Goal: Task Accomplishment & Management: Complete application form

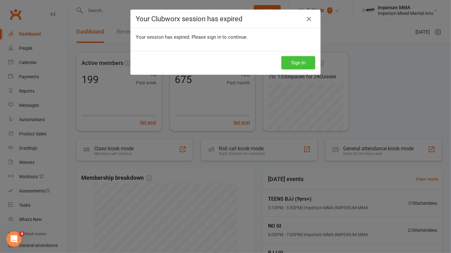
click at [301, 63] on button "Sign In" at bounding box center [298, 62] width 34 height 13
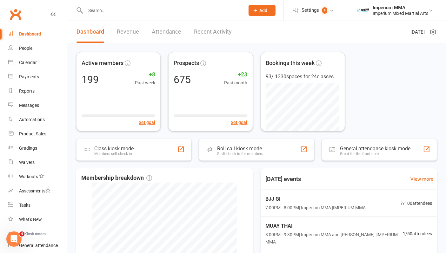
click at [107, 13] on input "text" at bounding box center [161, 10] width 157 height 9
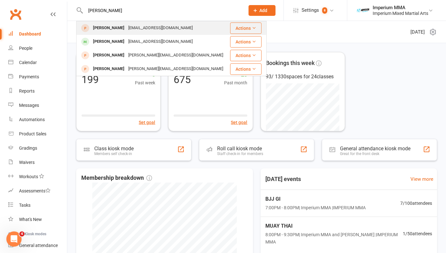
type input "[PERSON_NAME]"
click at [129, 29] on div "[EMAIL_ADDRESS][DOMAIN_NAME]" at bounding box center [160, 27] width 68 height 9
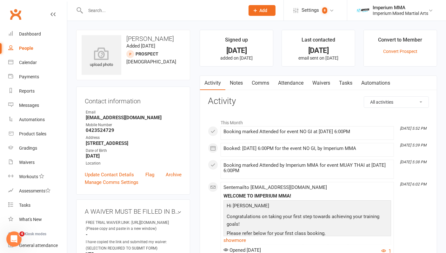
click at [321, 84] on link "Waivers" at bounding box center [321, 83] width 27 height 15
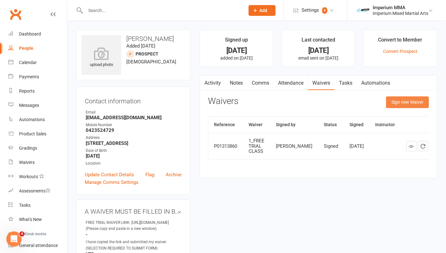
click at [401, 103] on button "Sign new Waiver" at bounding box center [407, 101] width 43 height 11
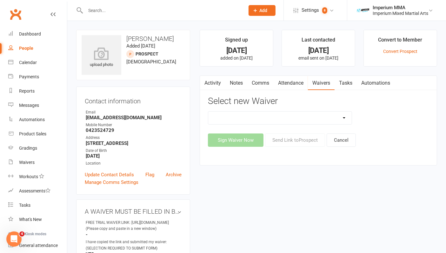
drag, startPoint x: 347, startPoint y: 116, endPoint x: 343, endPoint y: 119, distance: 4.8
click at [347, 116] on select "1_FREE TRIAL CLASS 4_BJJ MT 52 WAIVER FREE UNLIMITED TEST KIDS MEMBERSHIPS ** P…" at bounding box center [279, 118] width 143 height 13
select select "10803"
click at [208, 112] on select "1_FREE TRIAL CLASS 4_BJJ MT 52 WAIVER FREE UNLIMITED TEST KIDS MEMBERSHIPS ** P…" at bounding box center [279, 118] width 143 height 13
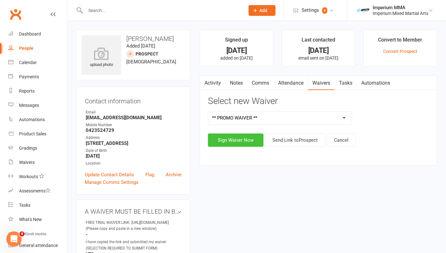
click at [243, 140] on button "Sign Waiver Now" at bounding box center [235, 140] width 55 height 13
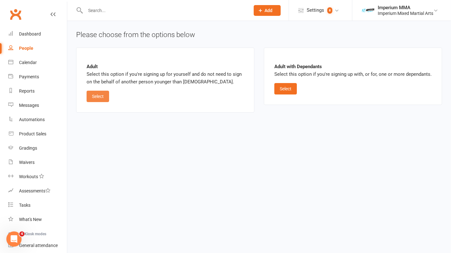
click at [92, 99] on button "Select" at bounding box center [98, 96] width 23 height 11
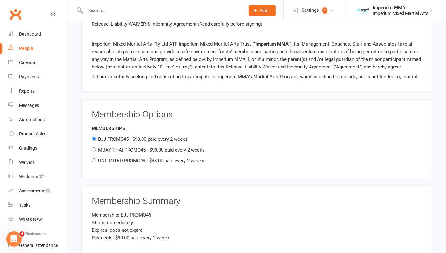
scroll to position [669, 0]
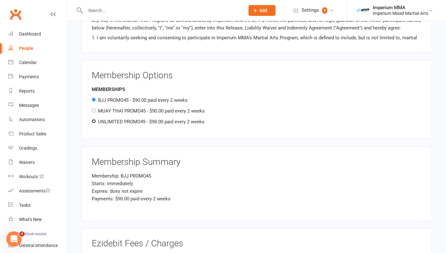
click at [95, 119] on input "UNLIMITED PROMO49 - $98.00 paid every 2 weeks" at bounding box center [94, 121] width 4 height 4
radio input "true"
radio input "false"
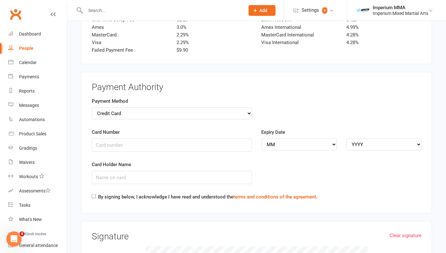
scroll to position [916, 0]
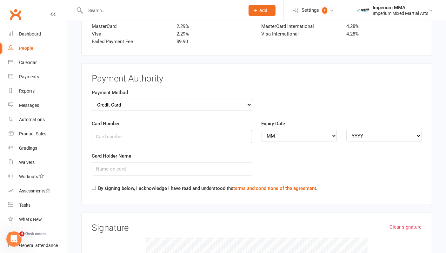
click at [139, 130] on input "Card Number" at bounding box center [172, 136] width 160 height 13
type input "[CREDIT_CARD_NUMBER]"
click at [314, 132] on select "MM 01 02 03 04 05 06 07 08 09 10 11 12" at bounding box center [298, 136] width 75 height 12
select select "06"
click at [261, 130] on select "MM 01 02 03 04 05 06 07 08 09 10 11 12" at bounding box center [298, 136] width 75 height 12
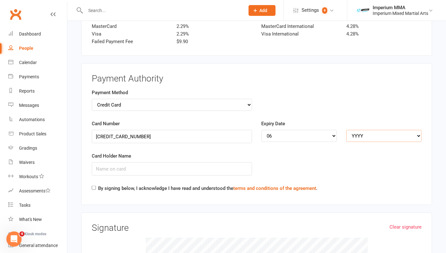
click at [374, 130] on select "YYYY 2025 2026 2027 2028 2029 2030 2031 2032 2033 2034" at bounding box center [383, 136] width 75 height 12
select select "2027"
click at [346, 130] on select "YYYY 2025 2026 2027 2028 2029 2030 2031 2032 2033 2034" at bounding box center [383, 136] width 75 height 12
click at [175, 162] on input "Card Holder Name" at bounding box center [172, 168] width 160 height 13
click at [175, 162] on input "[PERSON_NAME]" at bounding box center [172, 168] width 160 height 13
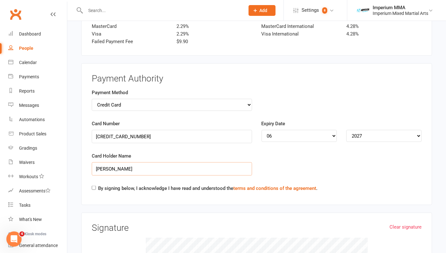
type input "[PERSON_NAME]"
click at [92, 186] on input "By signing below, I acknowledge I have read and understood the terms and condit…" at bounding box center [94, 188] width 4 height 4
checkbox input "true"
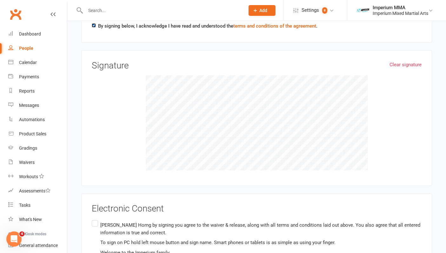
scroll to position [1138, 0]
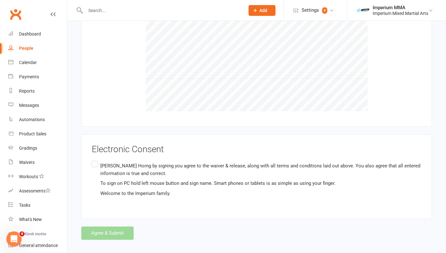
drag, startPoint x: 94, startPoint y: 156, endPoint x: 95, endPoint y: 163, distance: 7.0
click at [94, 160] on label "[PERSON_NAME] by signing you agree to the waiver & release, along with all term…" at bounding box center [257, 180] width 330 height 40
click at [94, 160] on input "[PERSON_NAME] by signing you agree to the waiver & release, along with all term…" at bounding box center [94, 160] width 4 height 0
click at [121, 227] on button "Agree & Submit" at bounding box center [107, 233] width 52 height 13
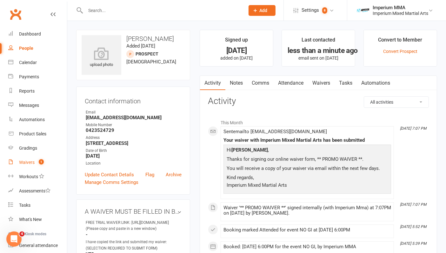
click at [29, 161] on div "Waivers" at bounding box center [27, 162] width 16 height 5
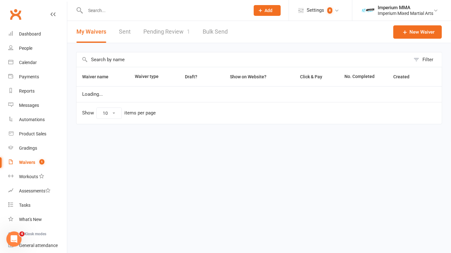
select select "50"
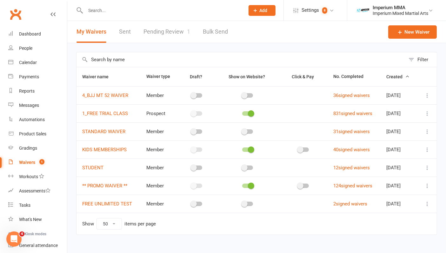
click at [172, 36] on link "Pending Review 1" at bounding box center [166, 32] width 47 height 22
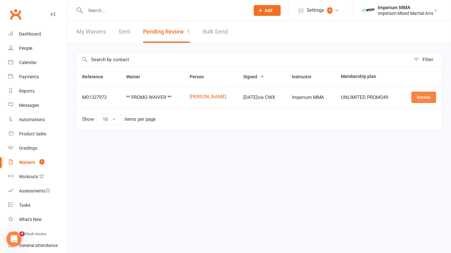
click at [425, 96] on link "Review" at bounding box center [423, 97] width 25 height 11
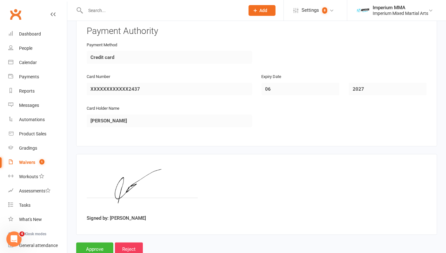
scroll to position [571, 0]
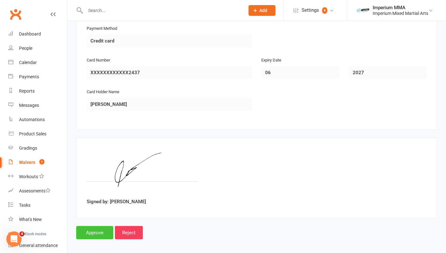
click at [98, 228] on input "Approve" at bounding box center [94, 232] width 37 height 13
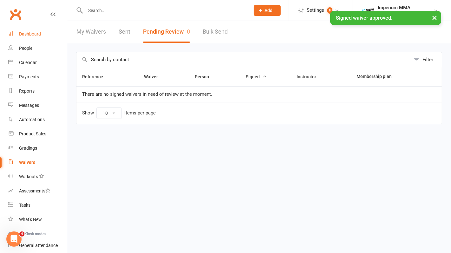
click at [38, 37] on link "Dashboard" at bounding box center [37, 34] width 59 height 14
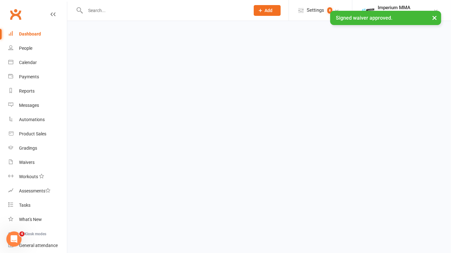
click at [164, 8] on input "text" at bounding box center [164, 10] width 162 height 9
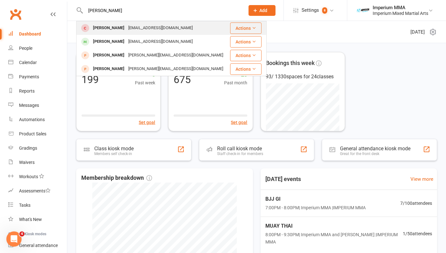
type input "[PERSON_NAME]"
click at [140, 30] on div "[EMAIL_ADDRESS][DOMAIN_NAME]" at bounding box center [160, 27] width 68 height 9
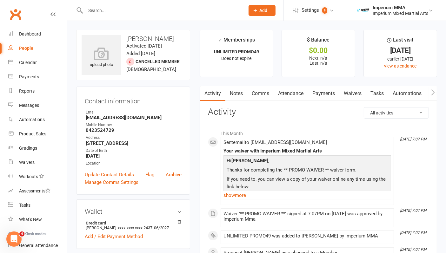
click at [324, 93] on link "Payments" at bounding box center [323, 93] width 31 height 15
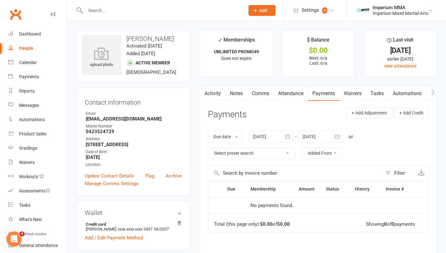
click at [218, 96] on link "Activity" at bounding box center [212, 93] width 25 height 15
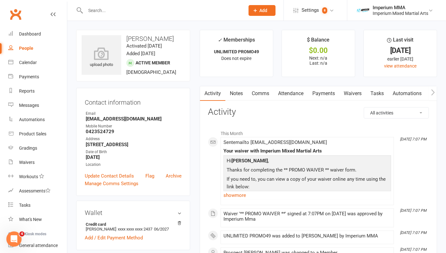
drag, startPoint x: 218, startPoint y: 96, endPoint x: 385, endPoint y: 270, distance: 240.4
